Goal: Information Seeking & Learning: Compare options

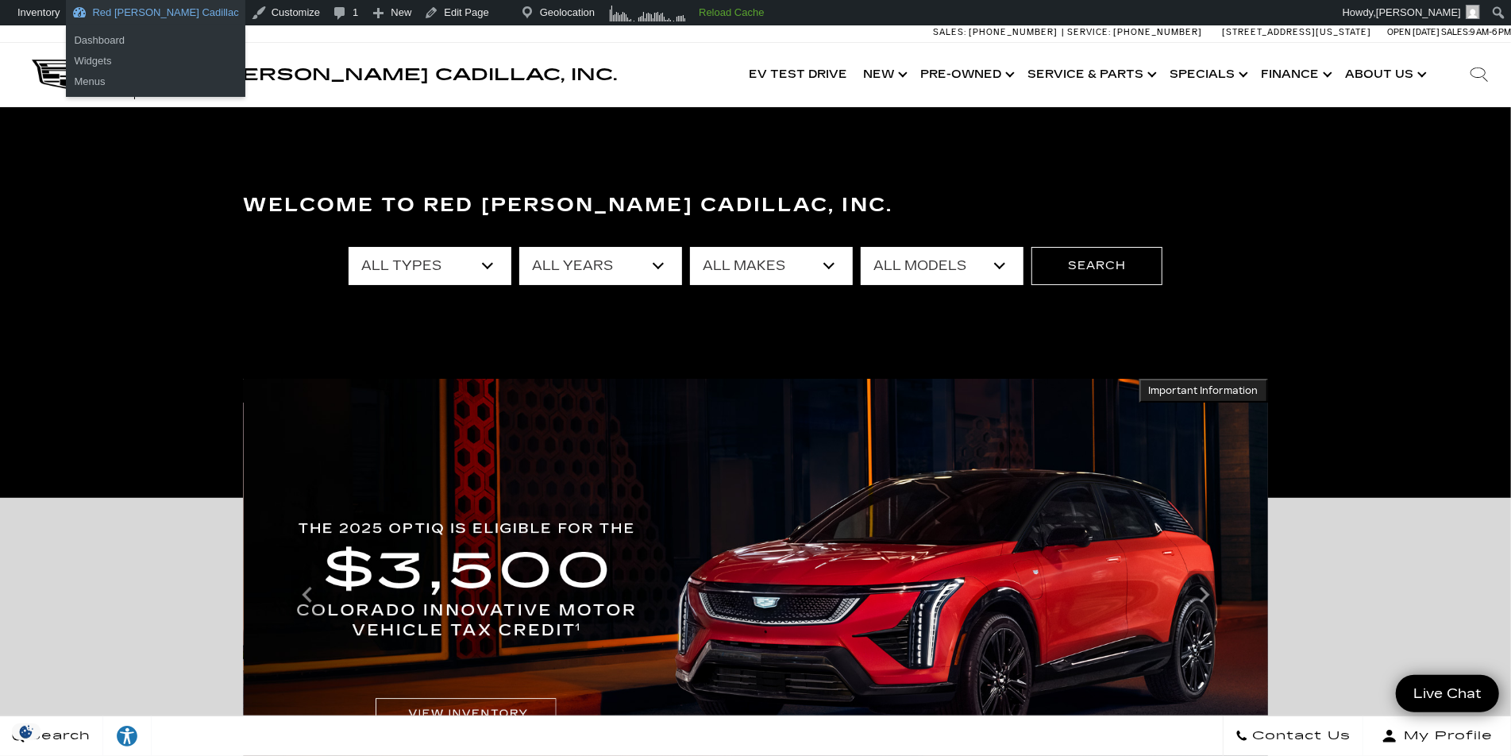
click at [159, 13] on link "Red [PERSON_NAME] Cadillac" at bounding box center [155, 12] width 179 height 25
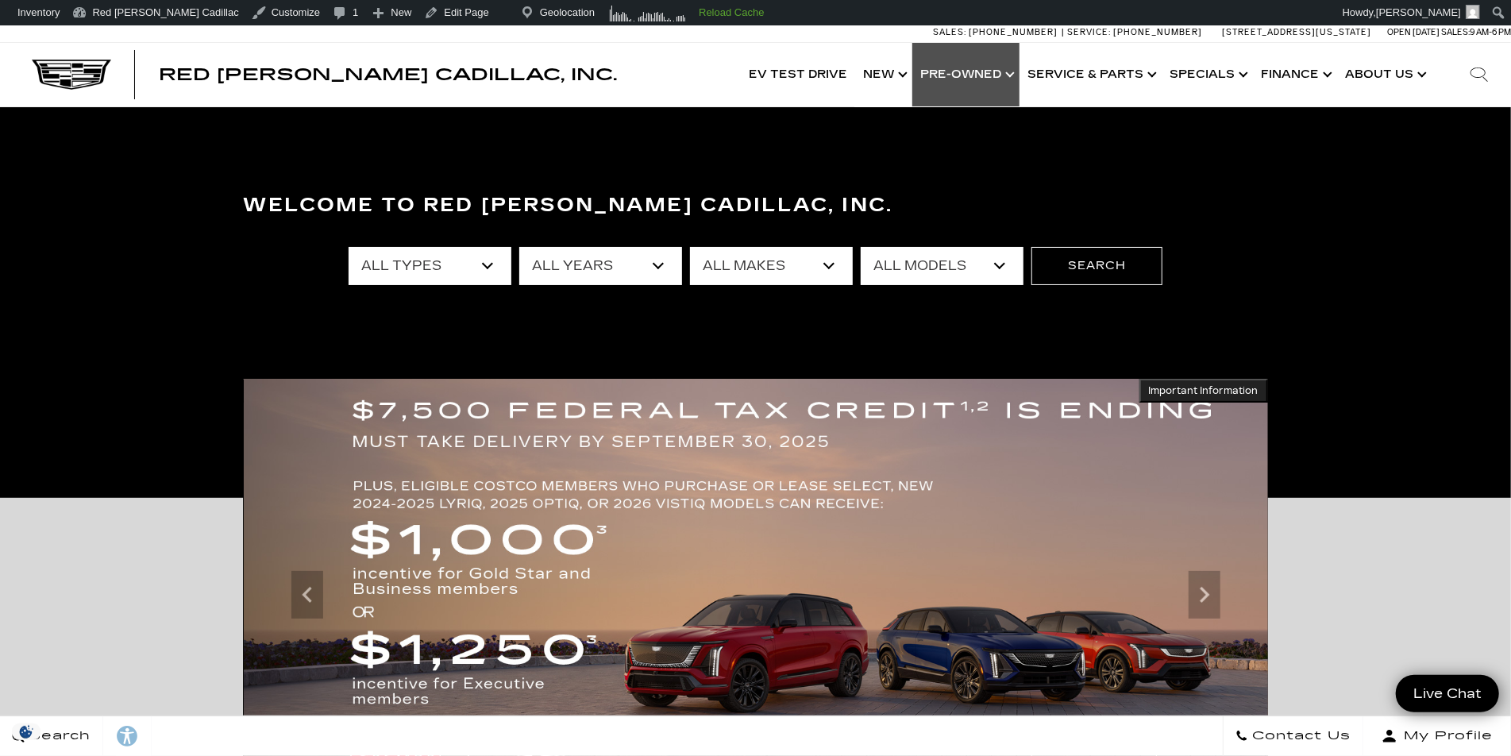
click at [993, 75] on link "Show Pre-Owned" at bounding box center [965, 75] width 107 height 64
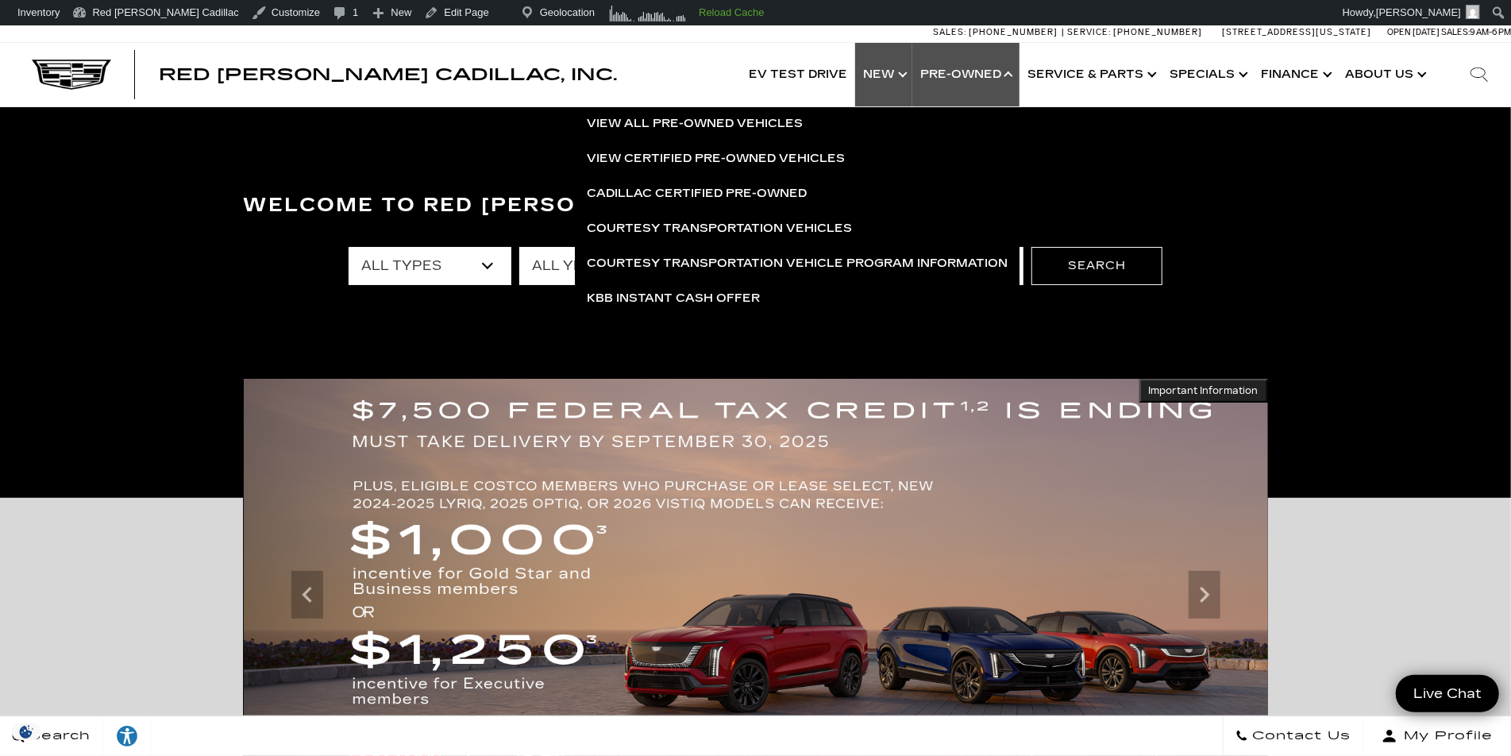
click at [900, 79] on link "Show New" at bounding box center [883, 75] width 57 height 64
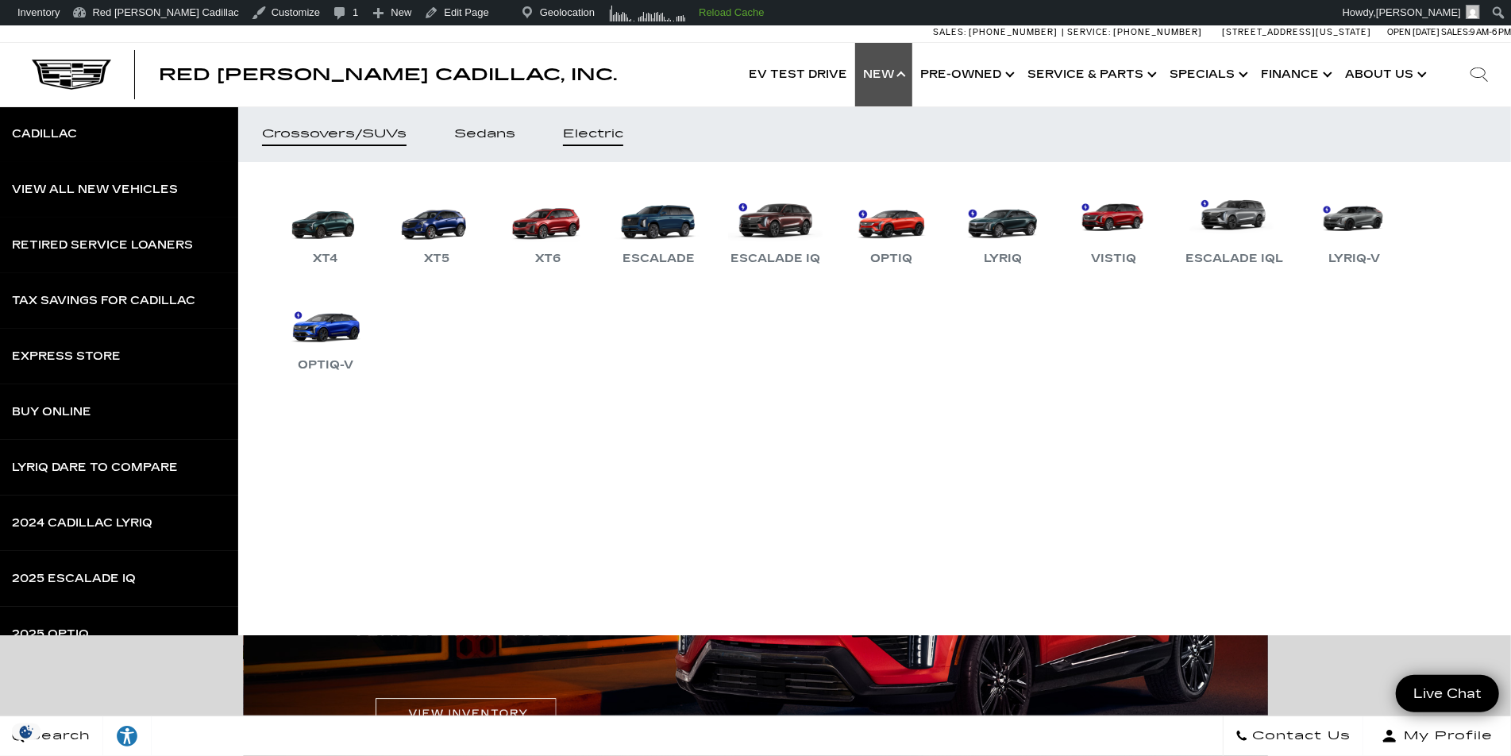
click at [580, 130] on div "Electric" at bounding box center [593, 134] width 60 height 11
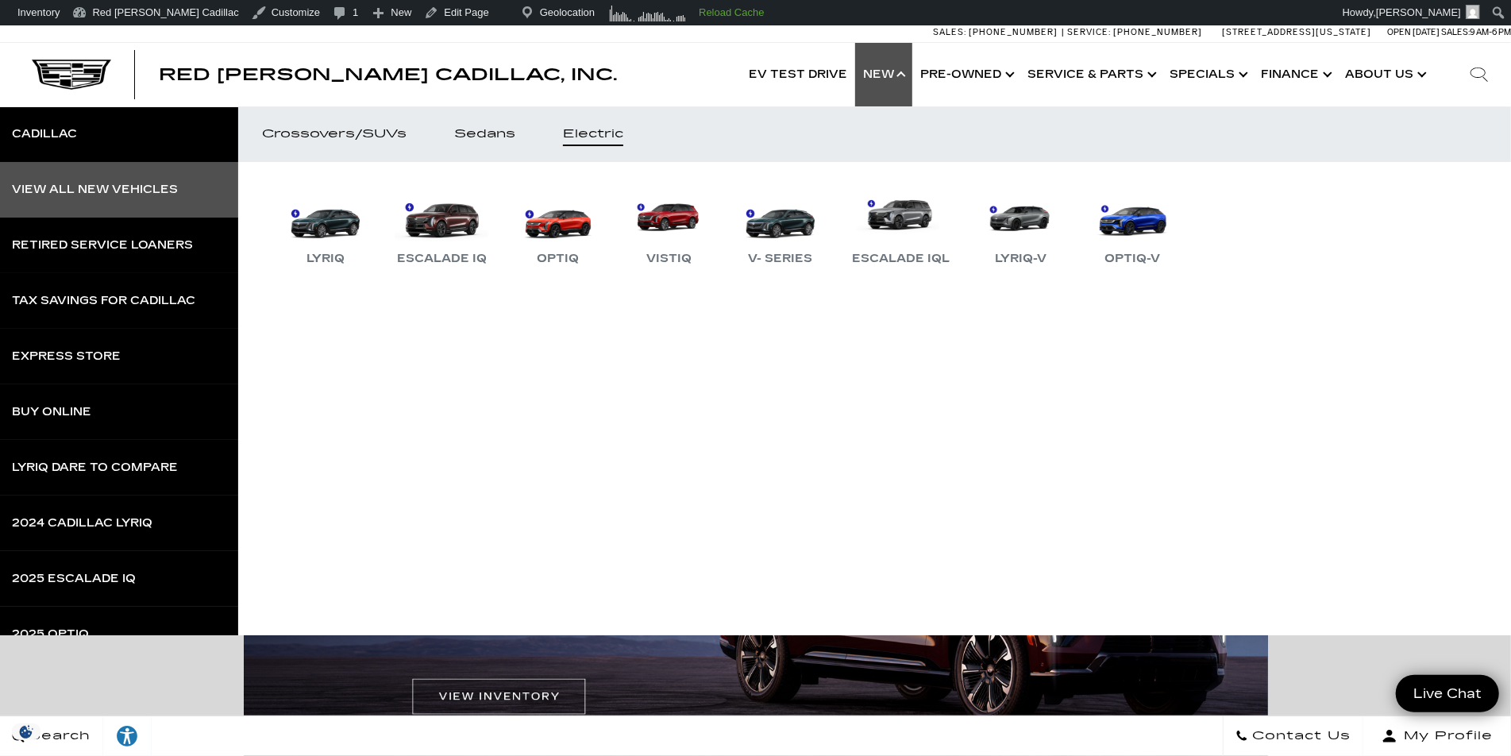
click at [125, 191] on div "View All New Vehicles" at bounding box center [95, 189] width 166 height 11
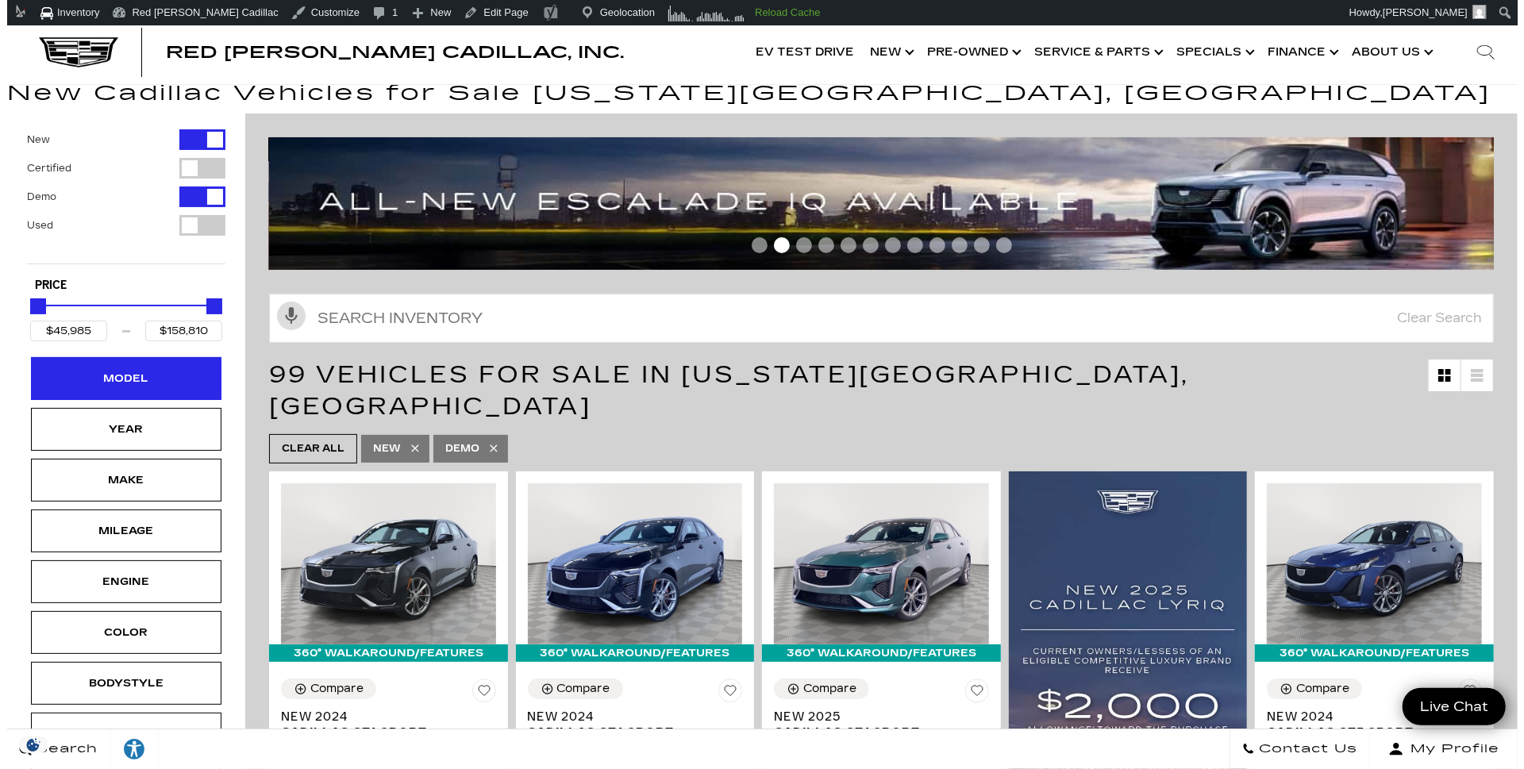
scroll to position [70, 0]
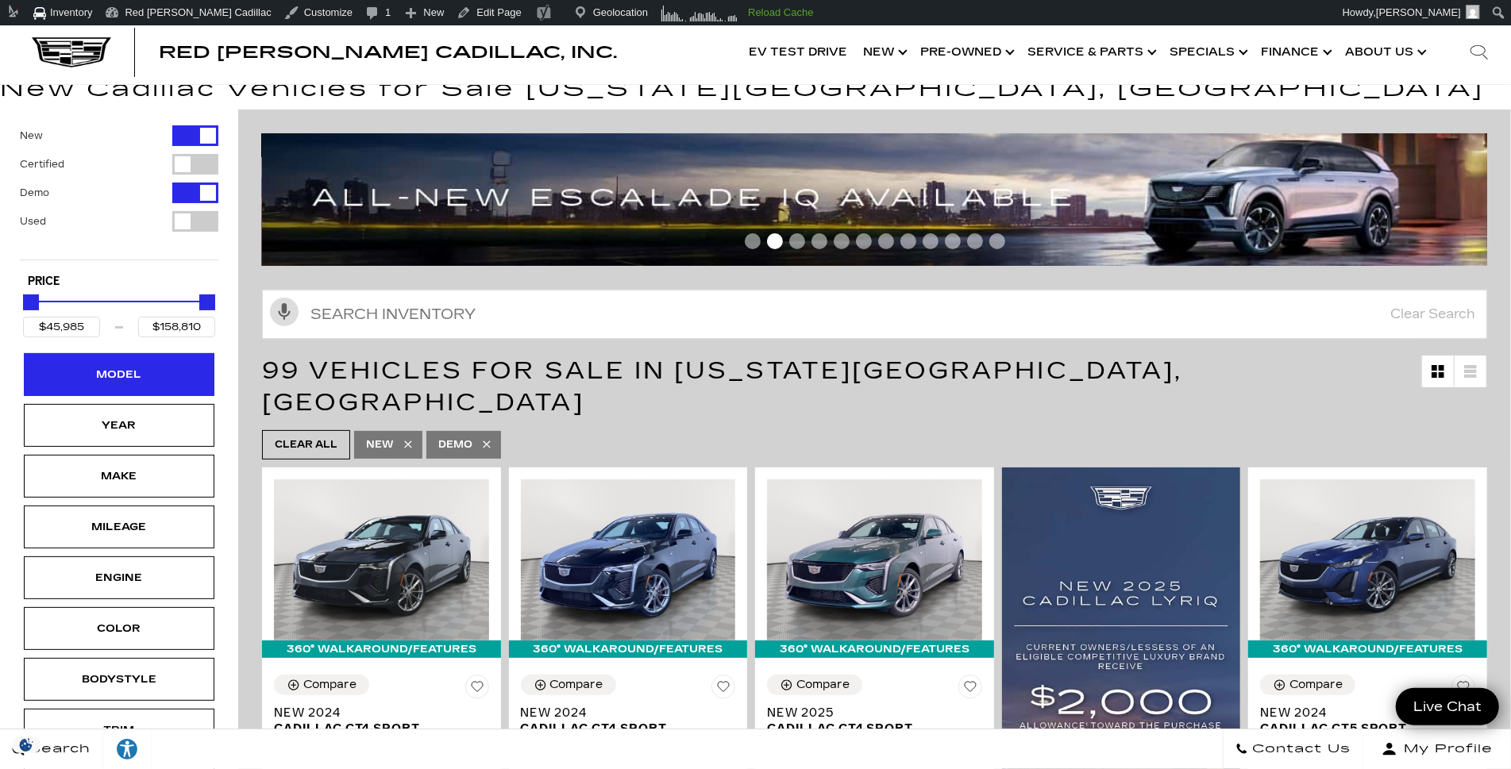
click at [155, 372] on div "Model" at bounding box center [118, 374] width 79 height 17
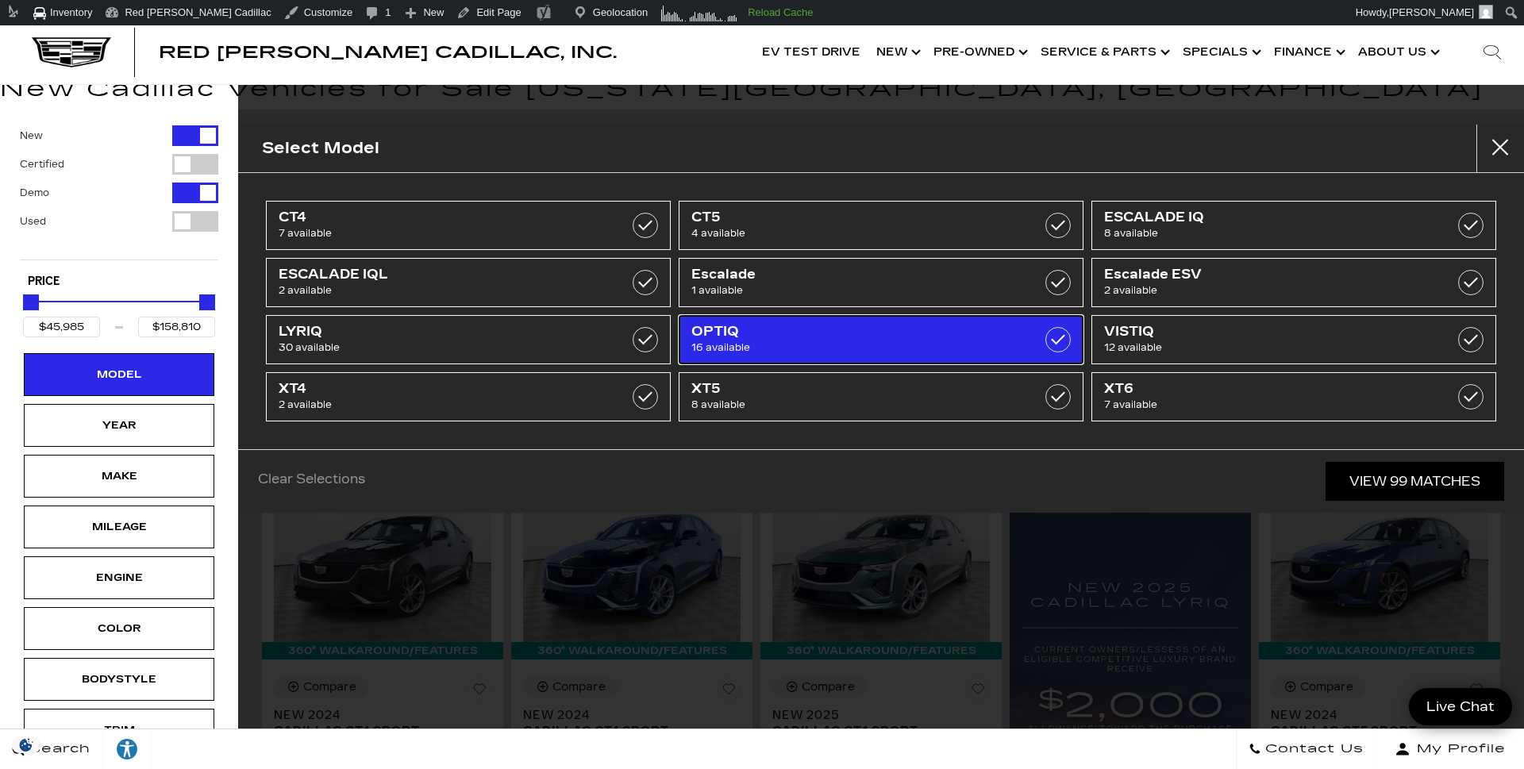
click at [942, 326] on span "OPTIQ" at bounding box center [853, 332] width 322 height 16
type input "$54,990"
type input "$59,415"
checkbox input "true"
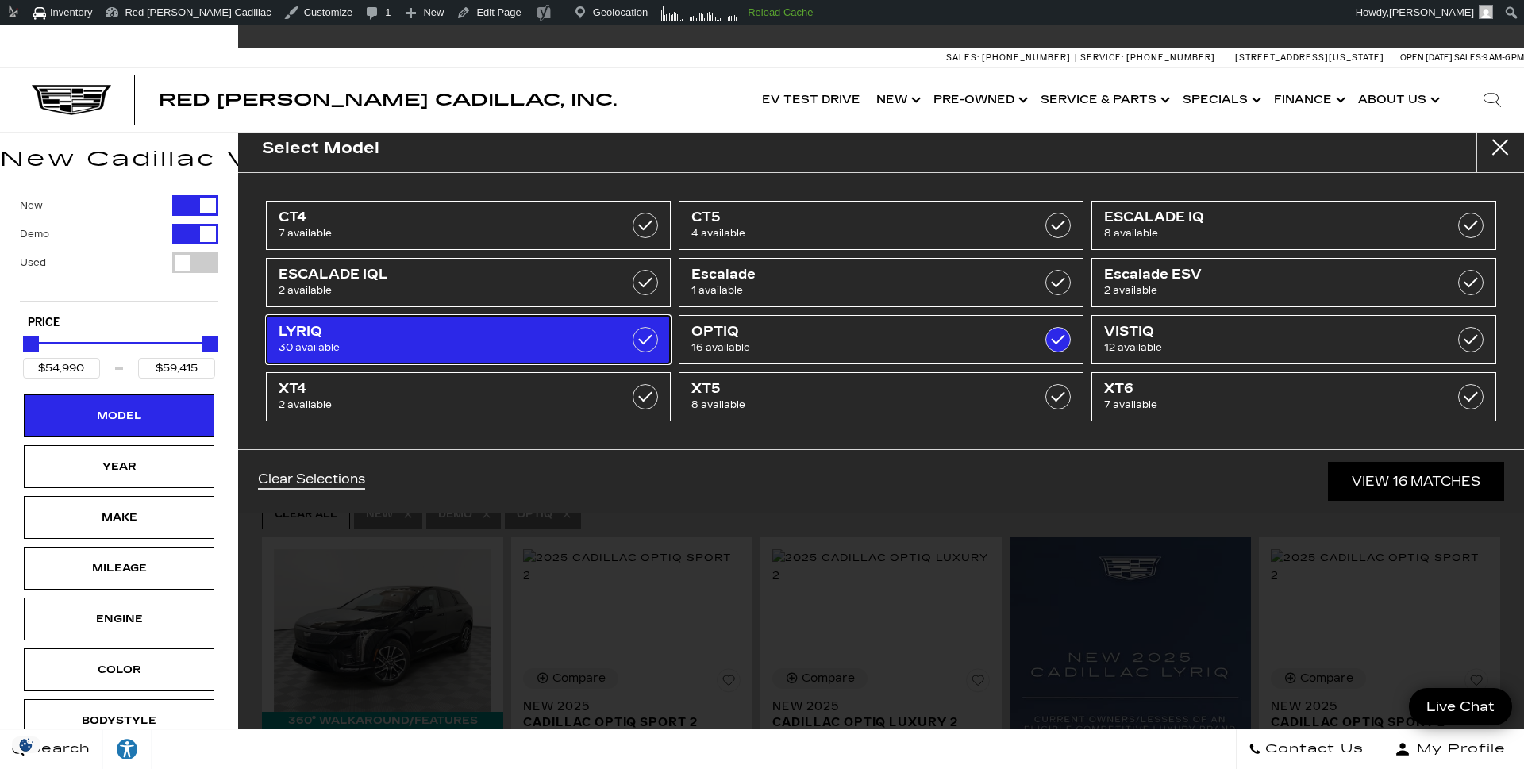
click at [531, 349] on span "30 available" at bounding box center [440, 348] width 322 height 16
type input "$91,110"
checkbox input "true"
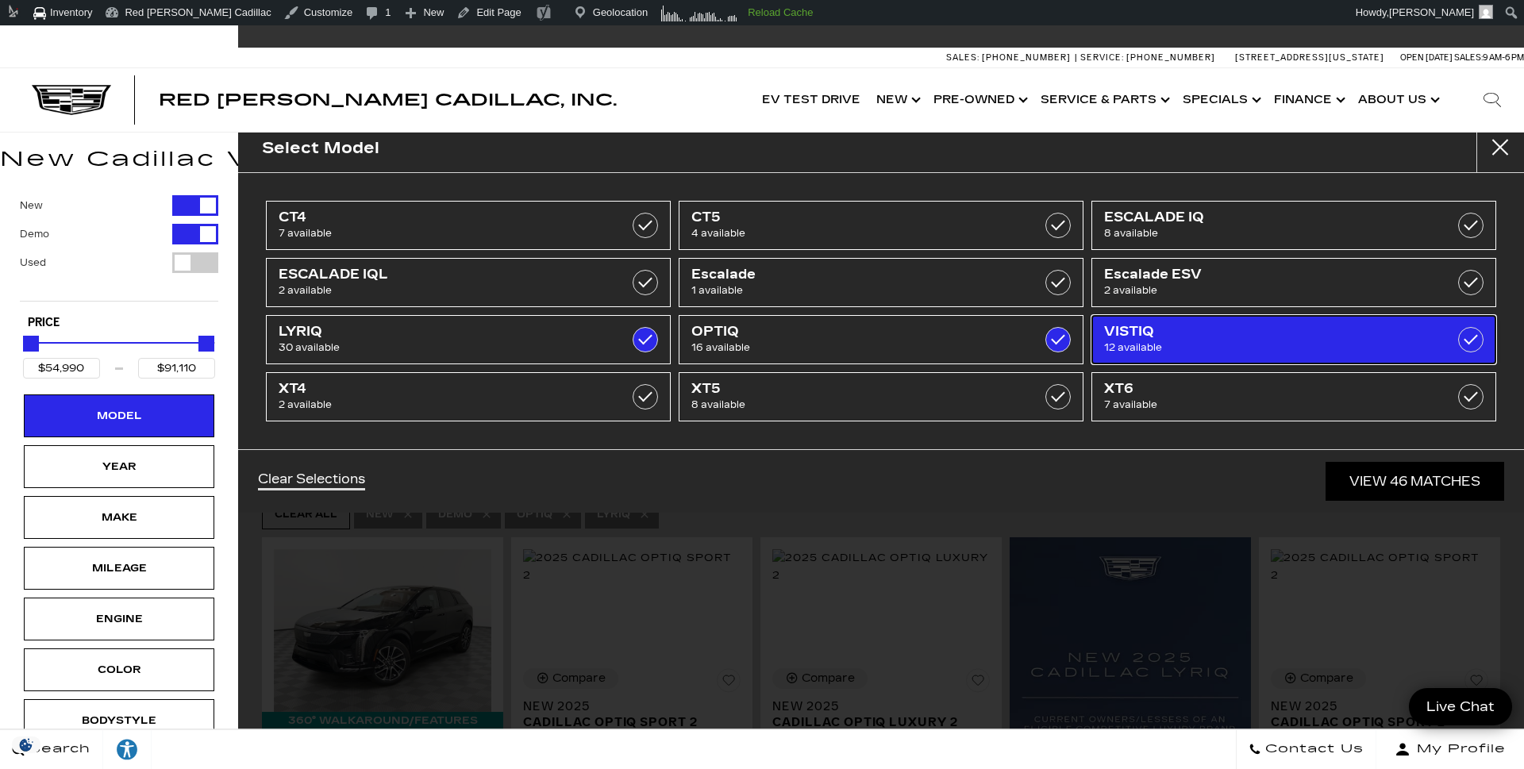
click at [1242, 329] on span "VISTIQ" at bounding box center [1265, 332] width 322 height 16
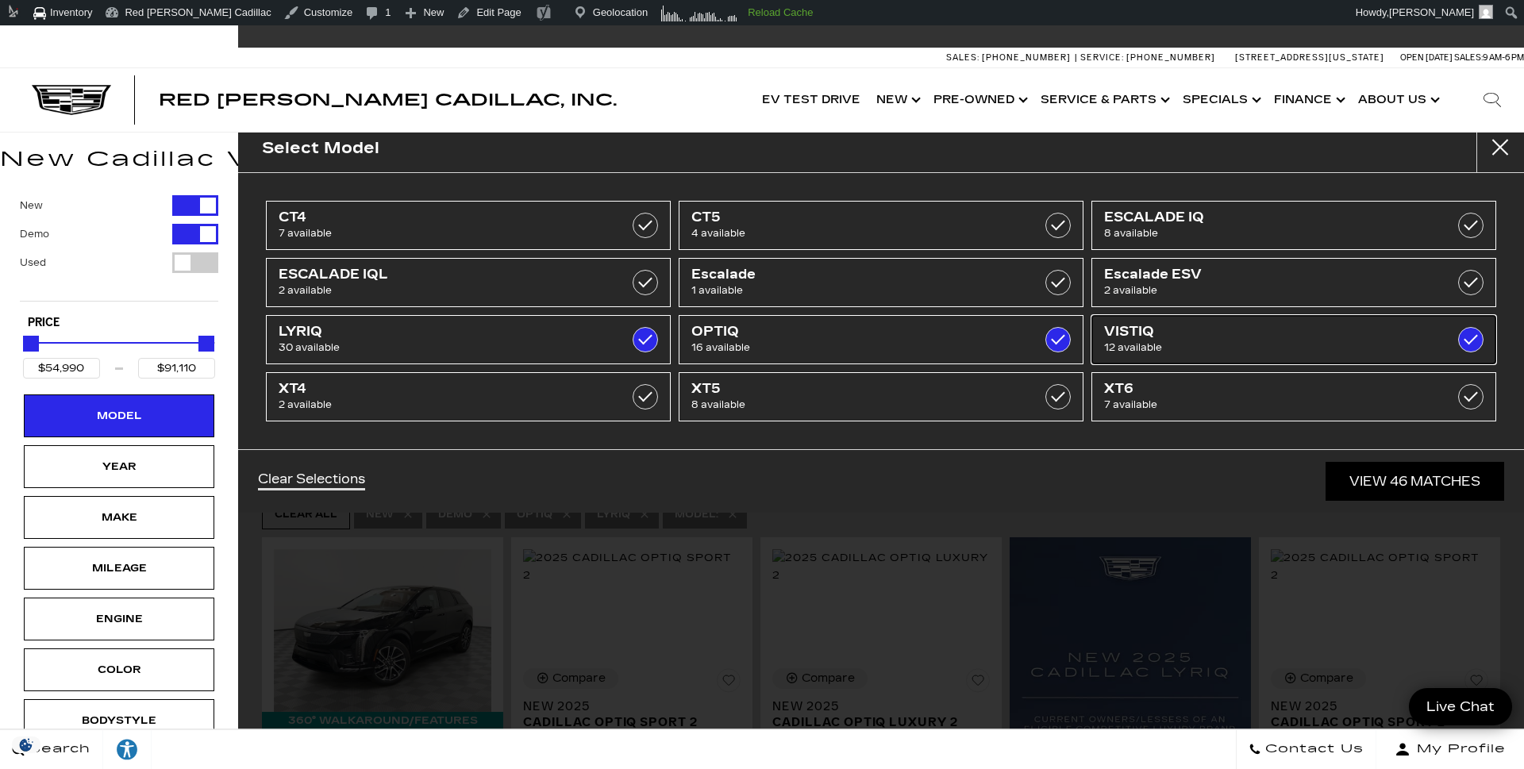
type input "$99,315"
checkbox input "true"
click at [1412, 478] on link "View 58 Matches" at bounding box center [1415, 481] width 179 height 39
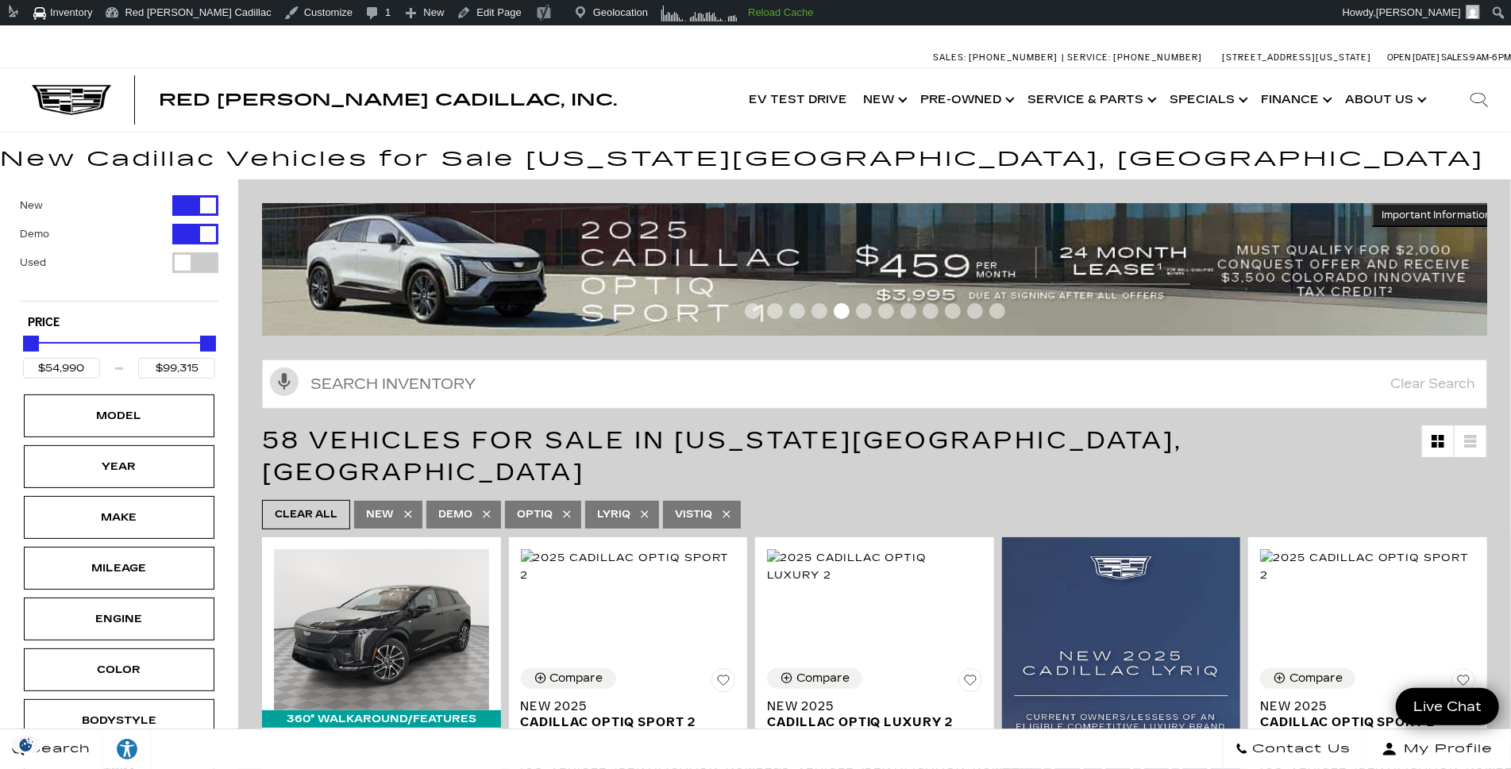
click at [761, 315] on span "Go to slide 1" at bounding box center [753, 311] width 16 height 16
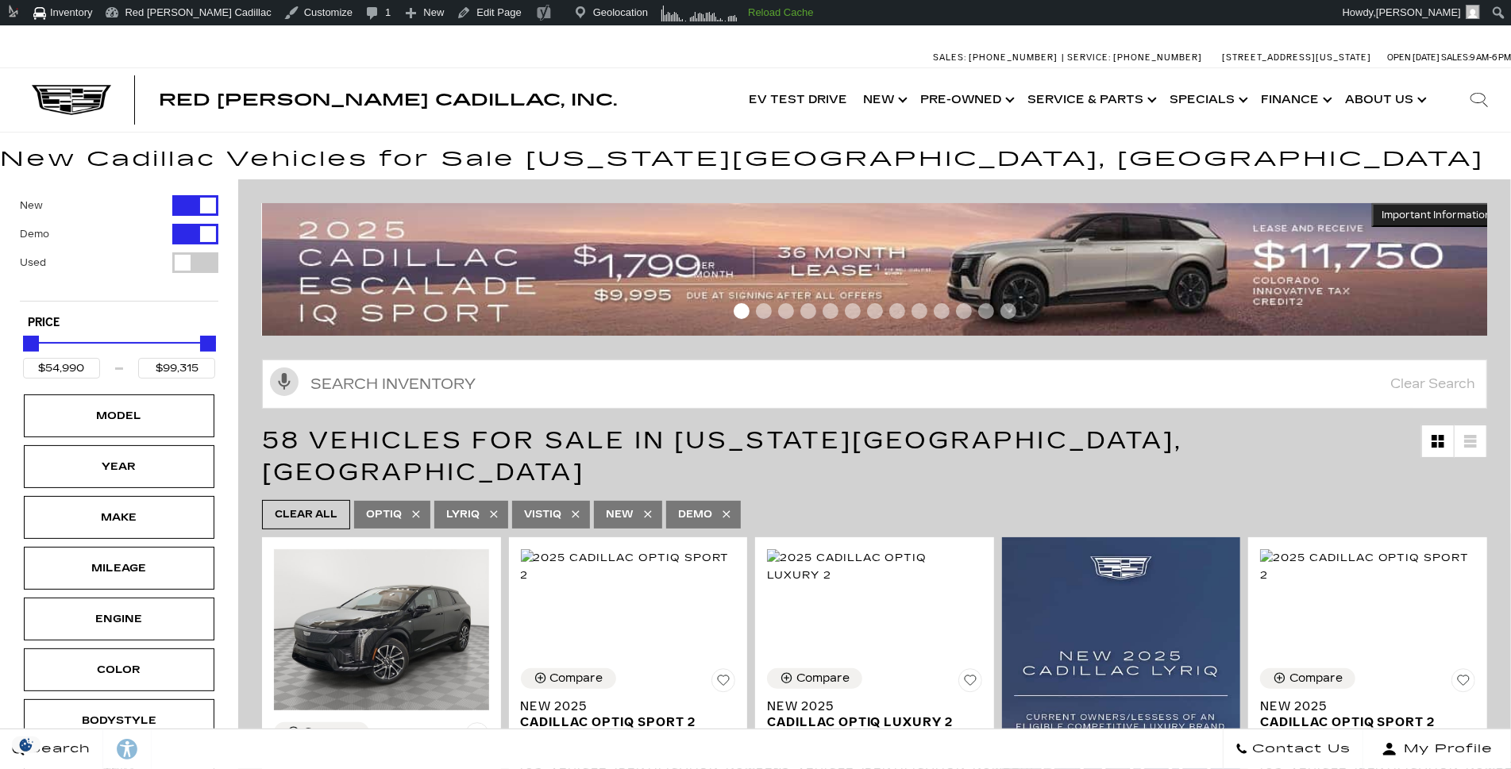
click at [1010, 310] on span "Go to slide 13" at bounding box center [1008, 311] width 16 height 16
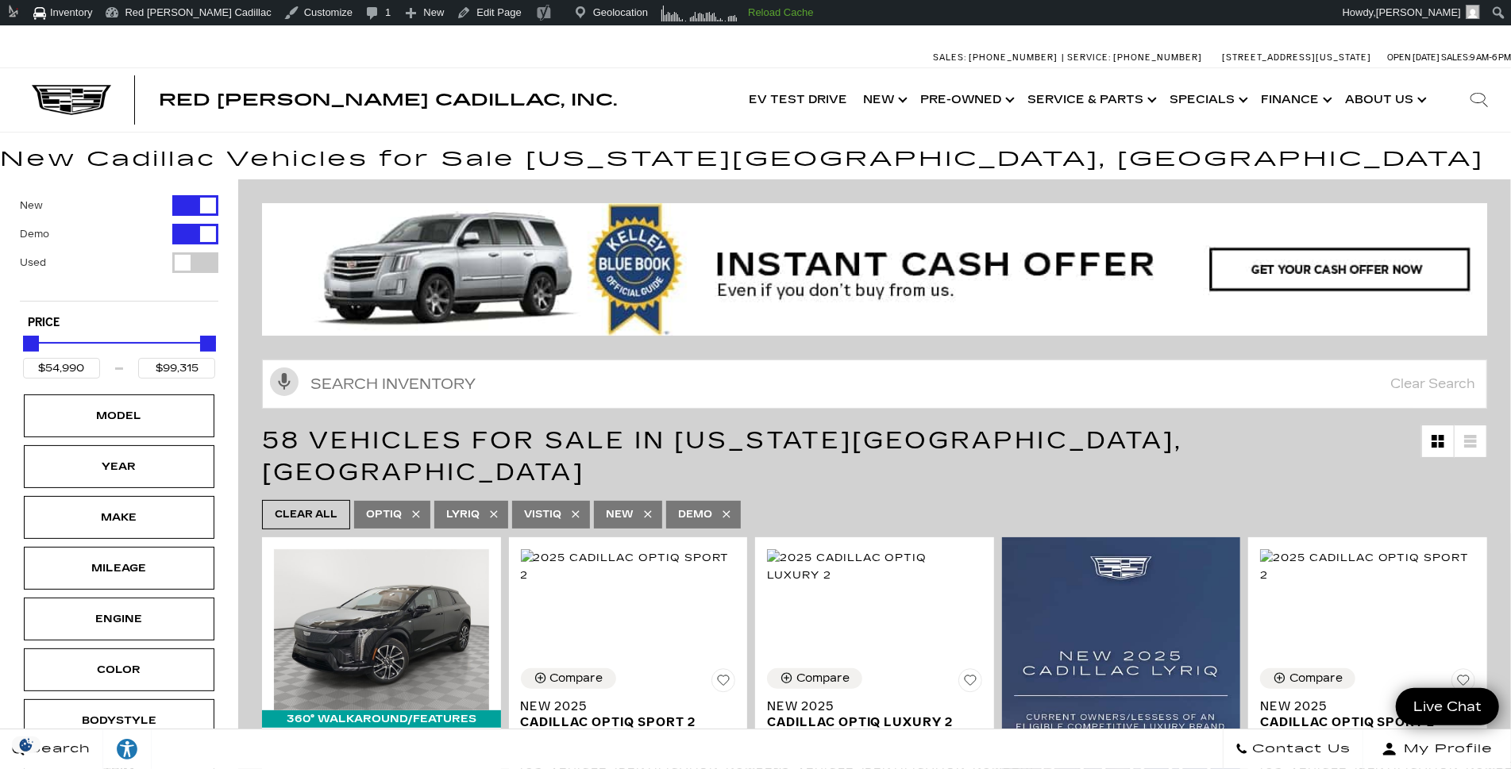
drag, startPoint x: 460, startPoint y: 345, endPoint x: 670, endPoint y: 271, distance: 222.5
click at [667, 324] on div at bounding box center [874, 314] width 1225 height 28
click at [635, 306] on div at bounding box center [874, 314] width 1225 height 28
click at [873, 99] on link "Show New" at bounding box center [883, 100] width 57 height 64
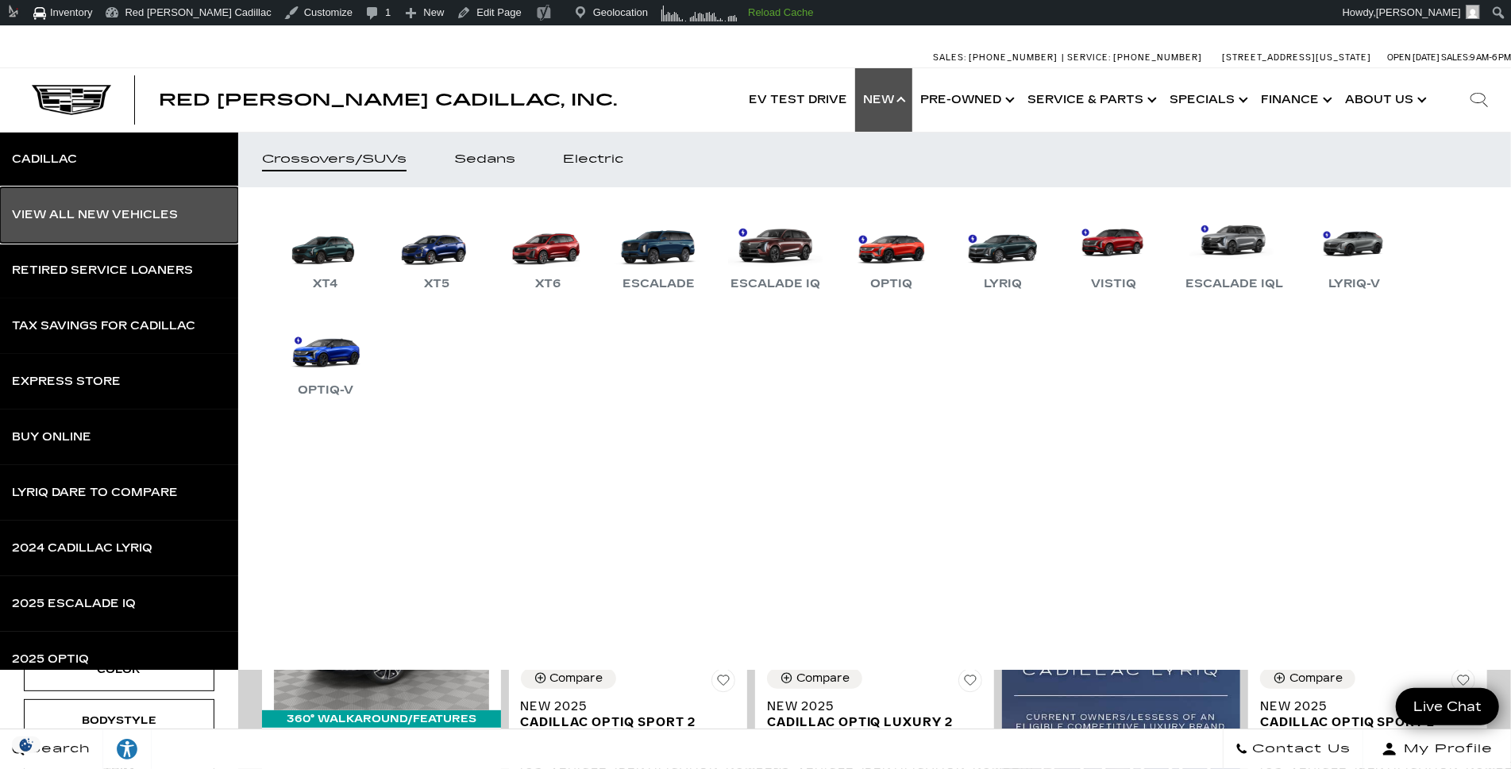
click at [164, 211] on div "View All New Vehicles" at bounding box center [95, 215] width 166 height 11
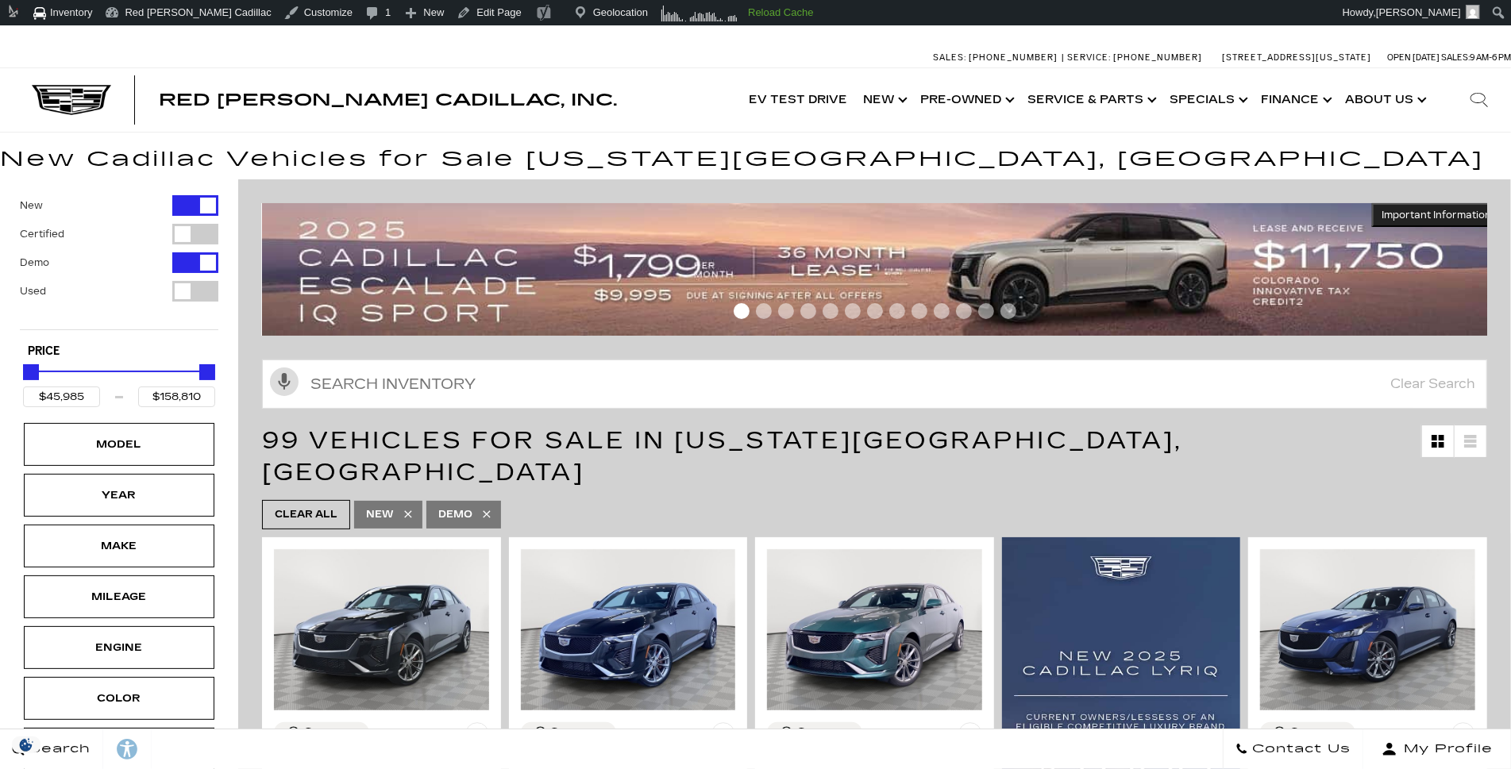
click at [769, 314] on span "Go to slide 2" at bounding box center [764, 311] width 16 height 16
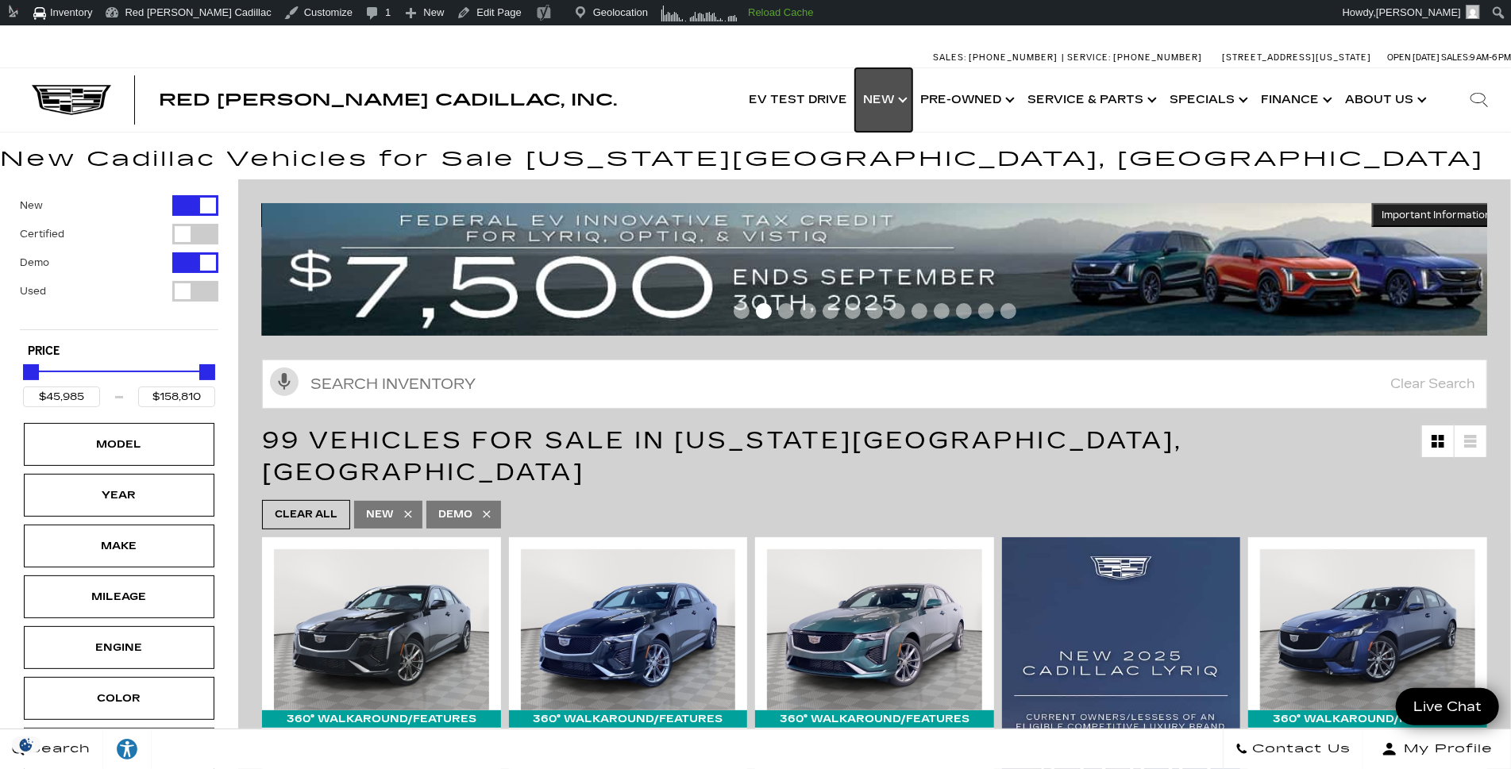
click at [908, 105] on link "Show New" at bounding box center [883, 100] width 57 height 64
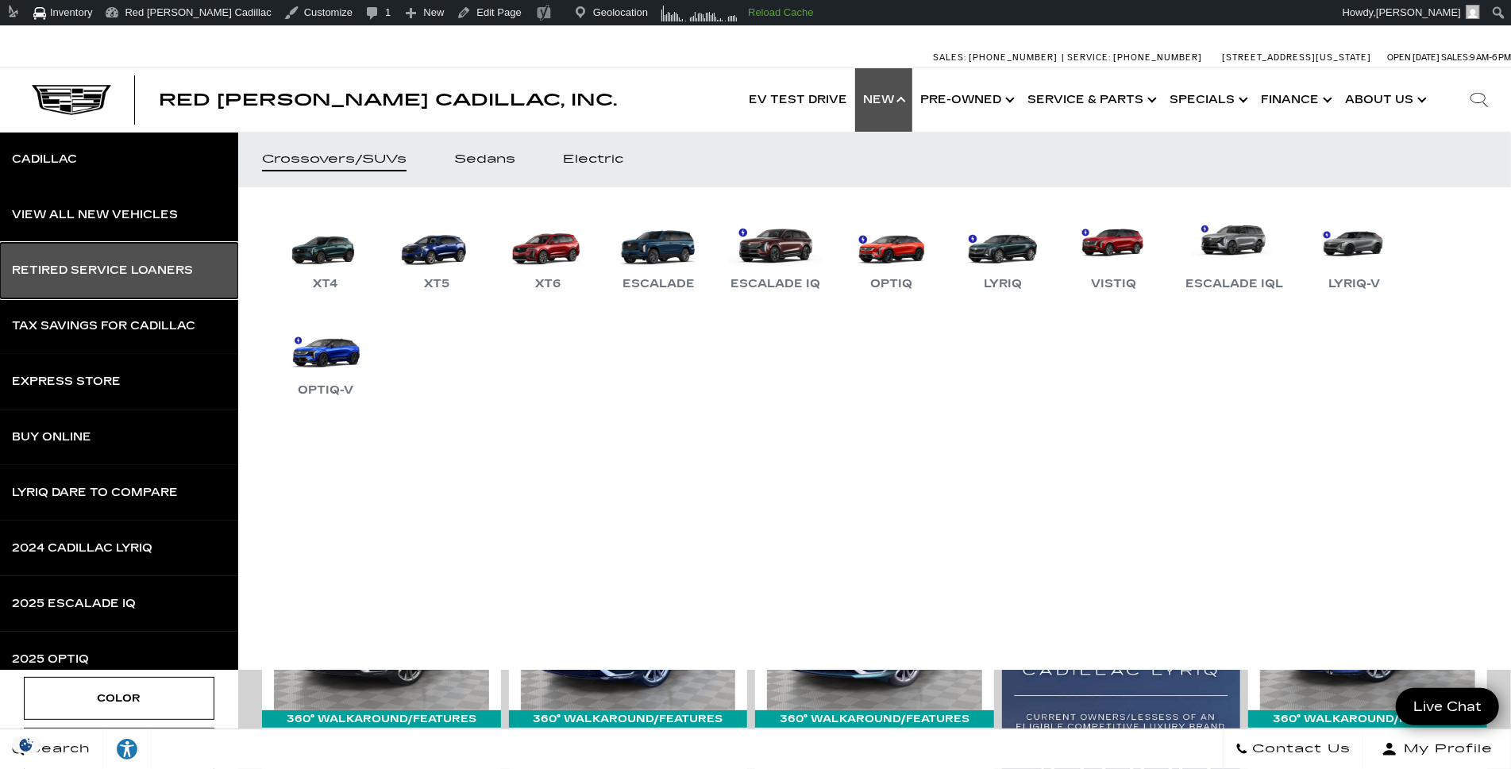
click at [162, 269] on div "Retired Service Loaners" at bounding box center [102, 270] width 181 height 11
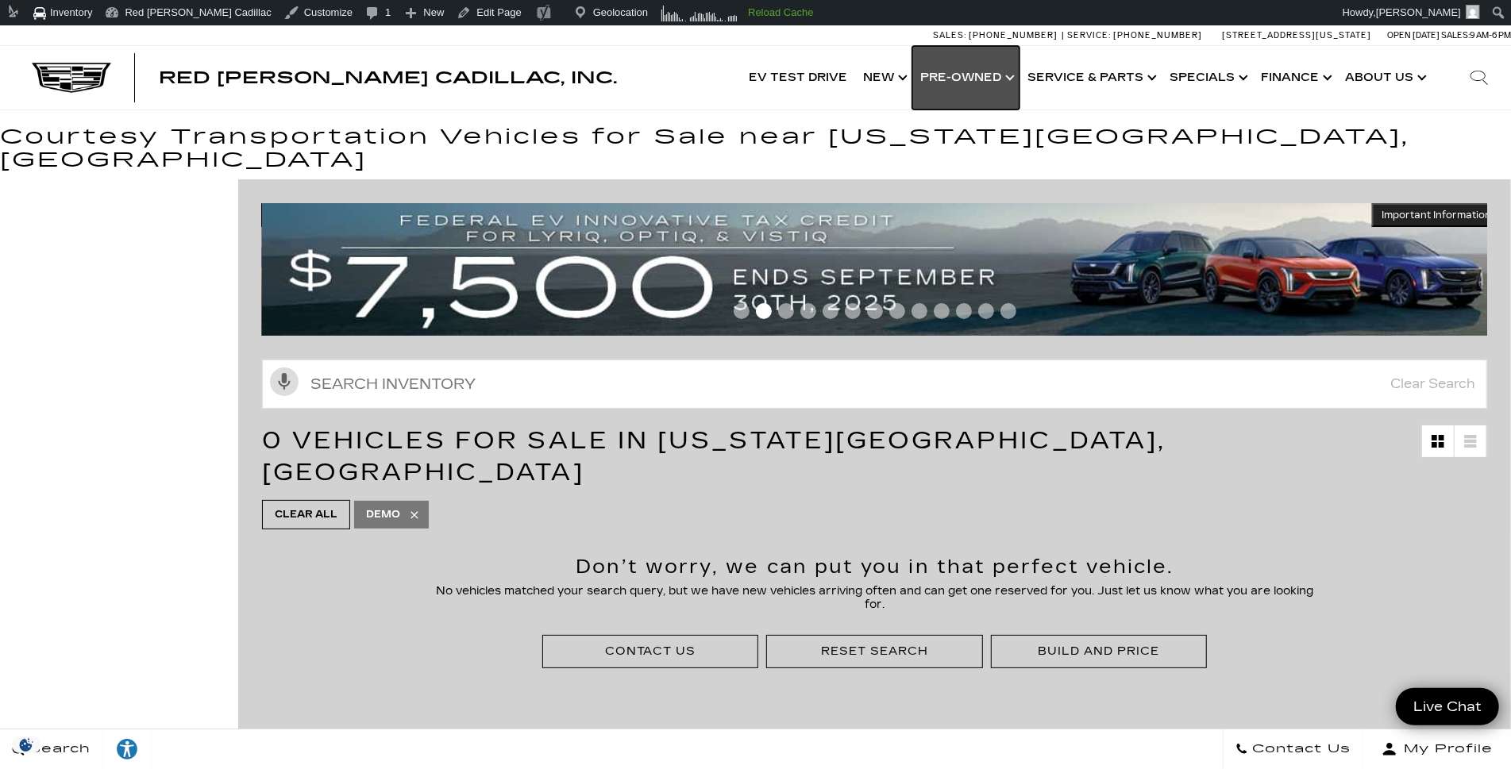
click at [1007, 86] on link "Show Pre-Owned" at bounding box center [965, 78] width 107 height 64
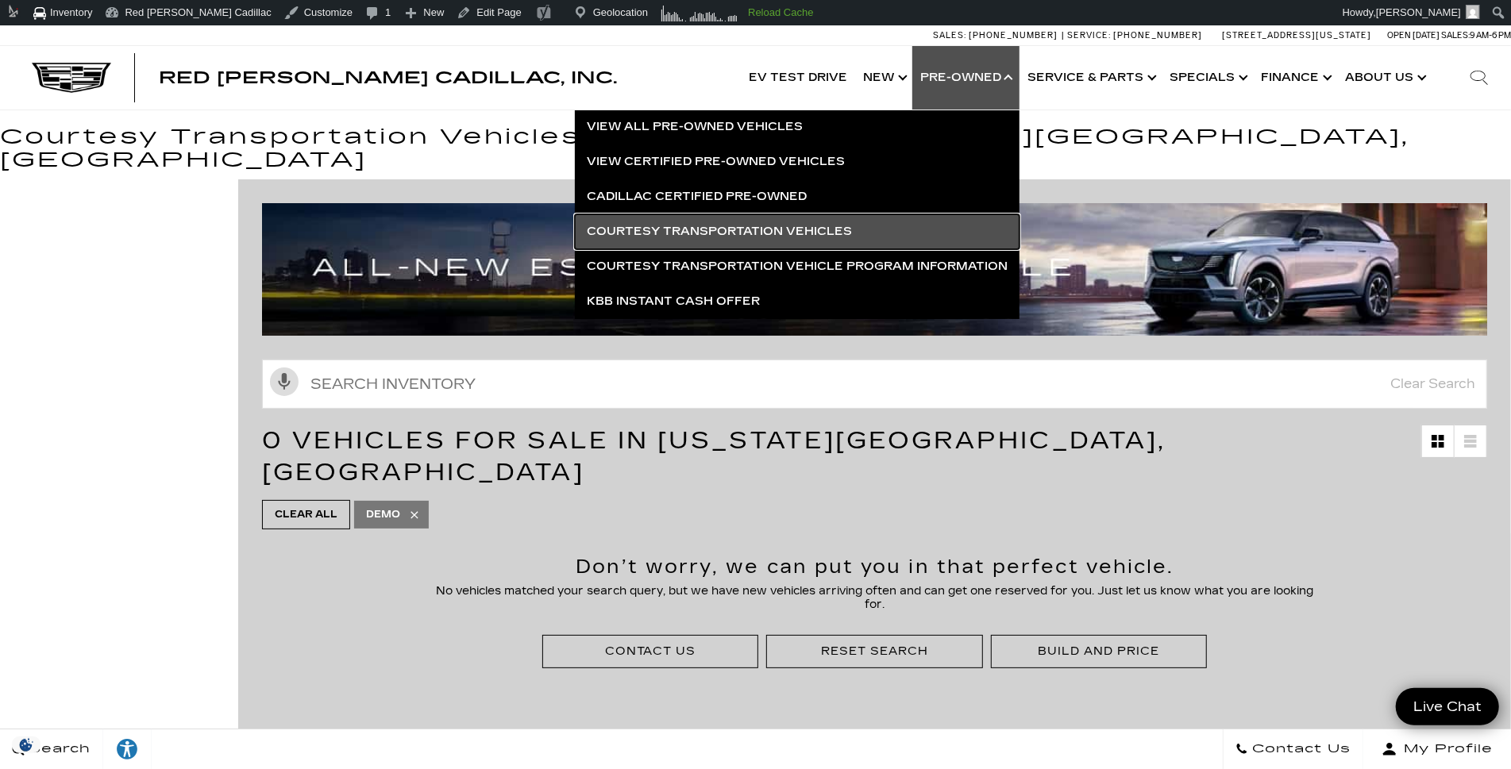
click at [778, 225] on link "Courtesy Transportation Vehicles" at bounding box center [797, 231] width 445 height 35
